Goal: Information Seeking & Learning: Learn about a topic

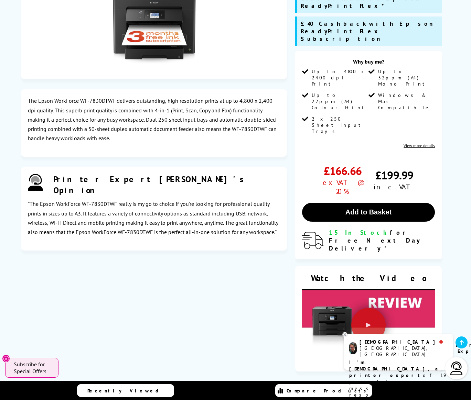
scroll to position [1851, 0]
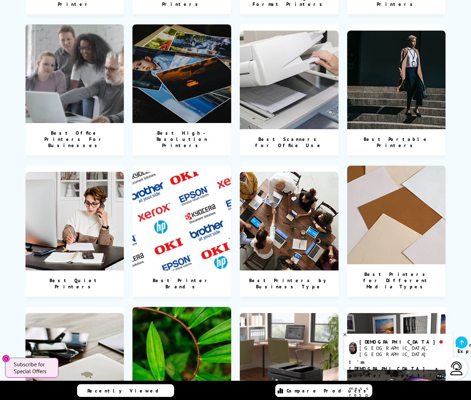
scroll to position [663, 0]
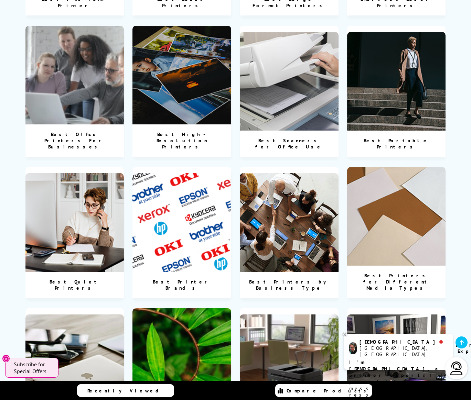
click at [306, 178] on img at bounding box center [289, 222] width 99 height 99
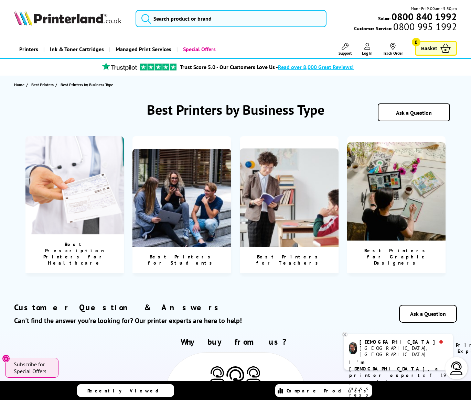
click at [436, 206] on img at bounding box center [396, 191] width 99 height 99
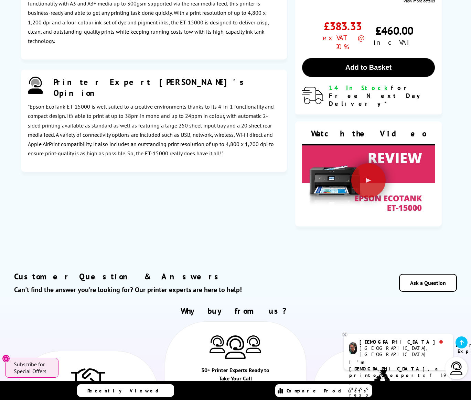
scroll to position [1997, 0]
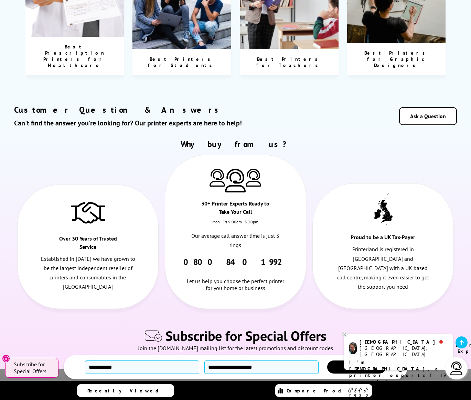
scroll to position [203, 0]
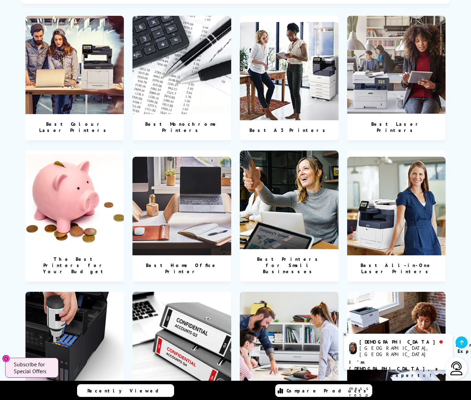
scroll to position [262, 0]
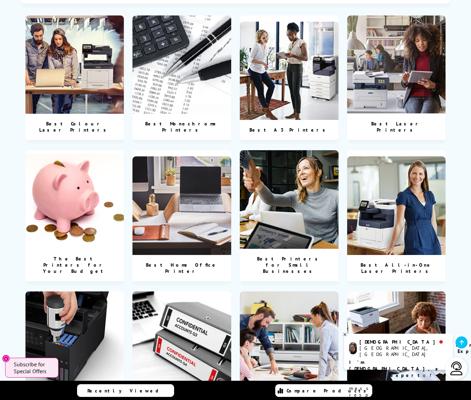
click at [87, 85] on img at bounding box center [74, 64] width 99 height 99
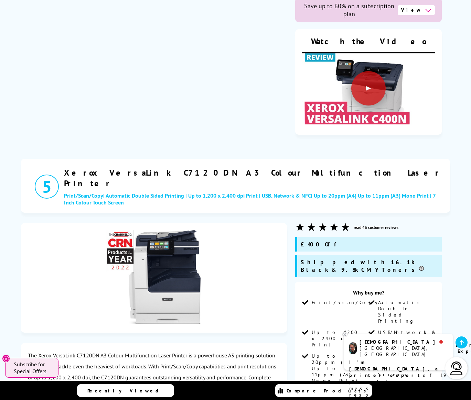
scroll to position [2312, 0]
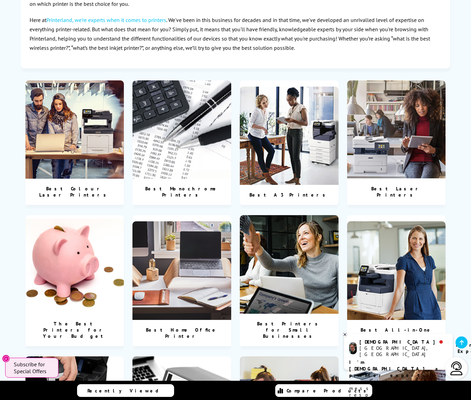
scroll to position [196, 0]
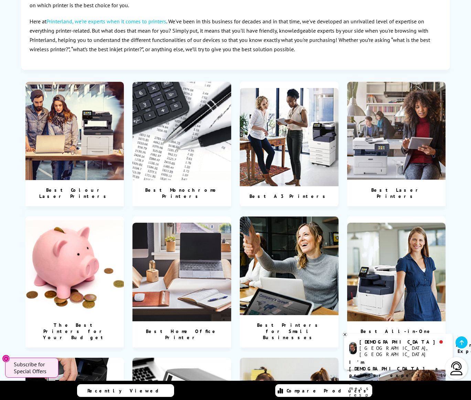
click at [84, 262] on img at bounding box center [74, 266] width 99 height 99
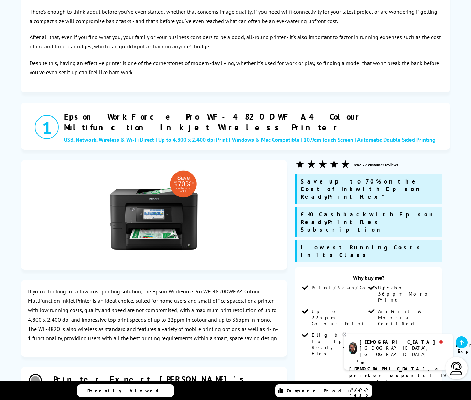
scroll to position [157, 0]
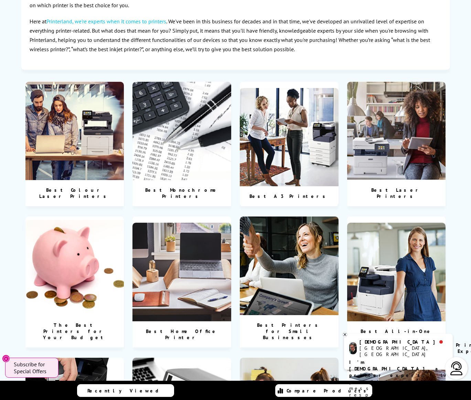
click at [279, 116] on img at bounding box center [289, 137] width 99 height 99
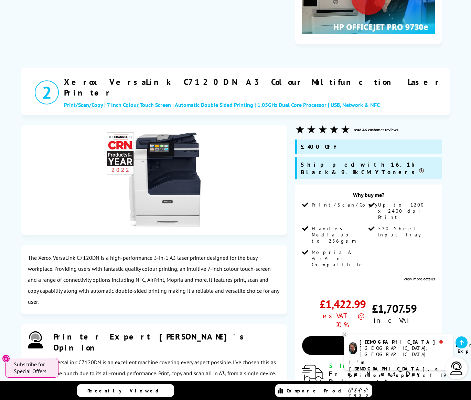
scroll to position [710, 0]
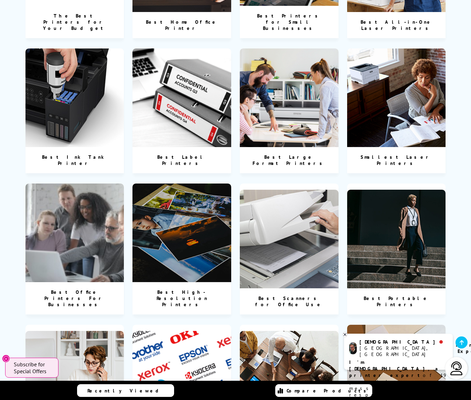
scroll to position [506, 0]
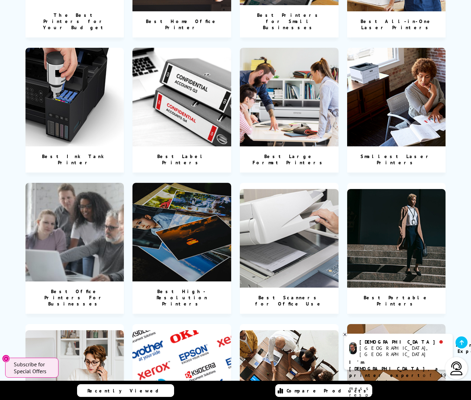
click at [295, 111] on img at bounding box center [289, 97] width 99 height 99
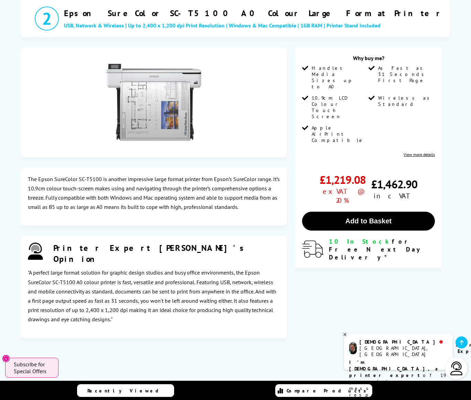
scroll to position [499, 0]
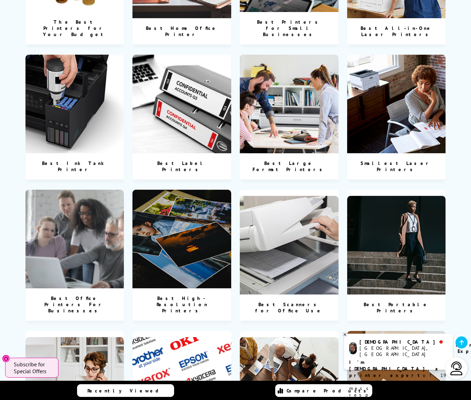
click at [87, 237] on img at bounding box center [74, 239] width 99 height 99
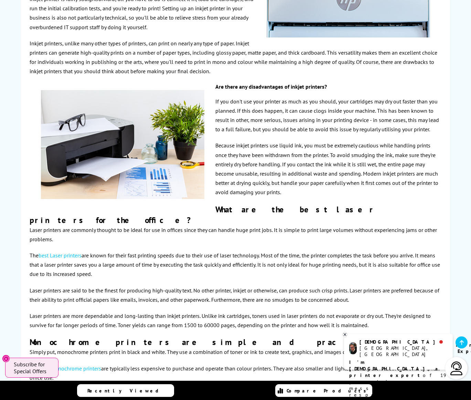
scroll to position [4012, 0]
